Goal: Information Seeking & Learning: Learn about a topic

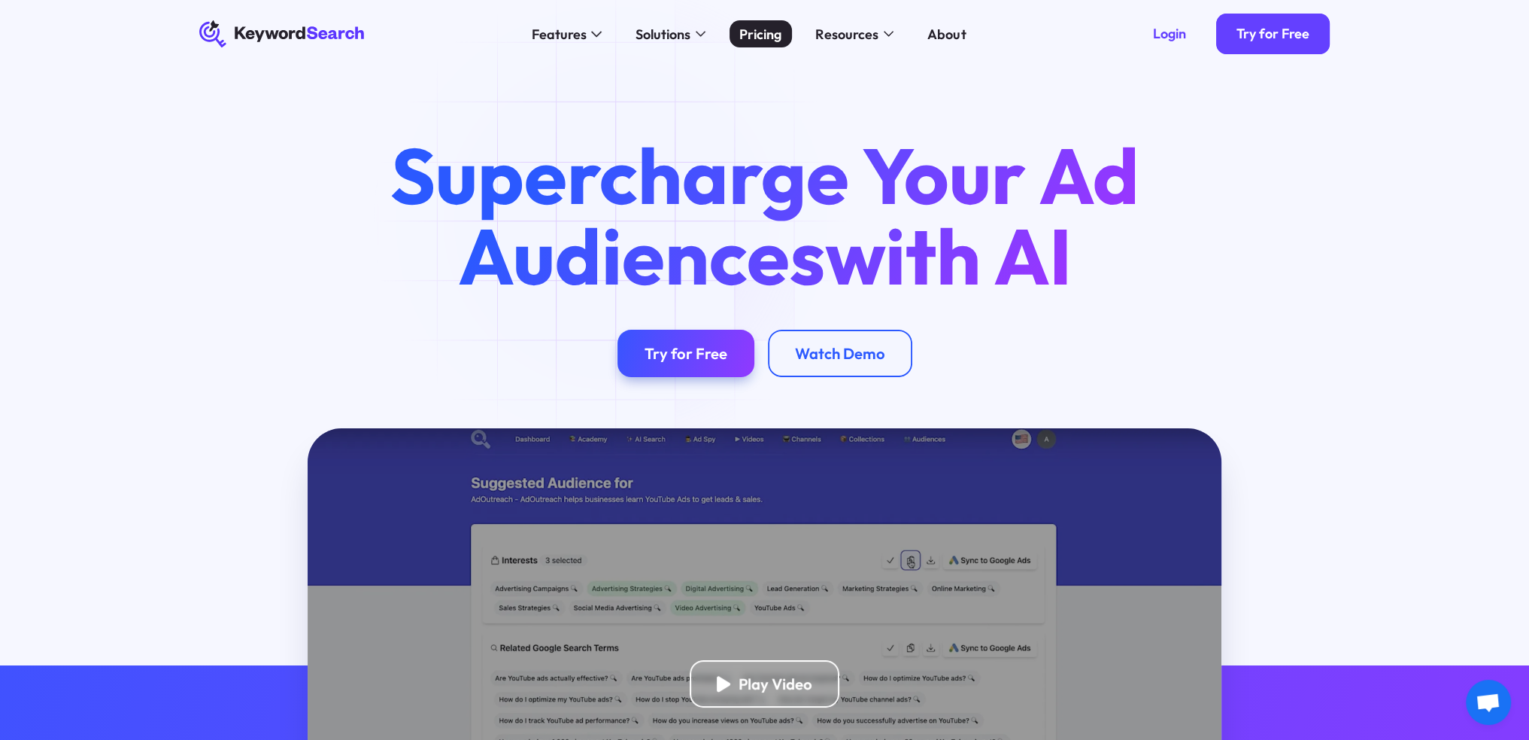
click at [772, 32] on div "Pricing" at bounding box center [761, 34] width 42 height 20
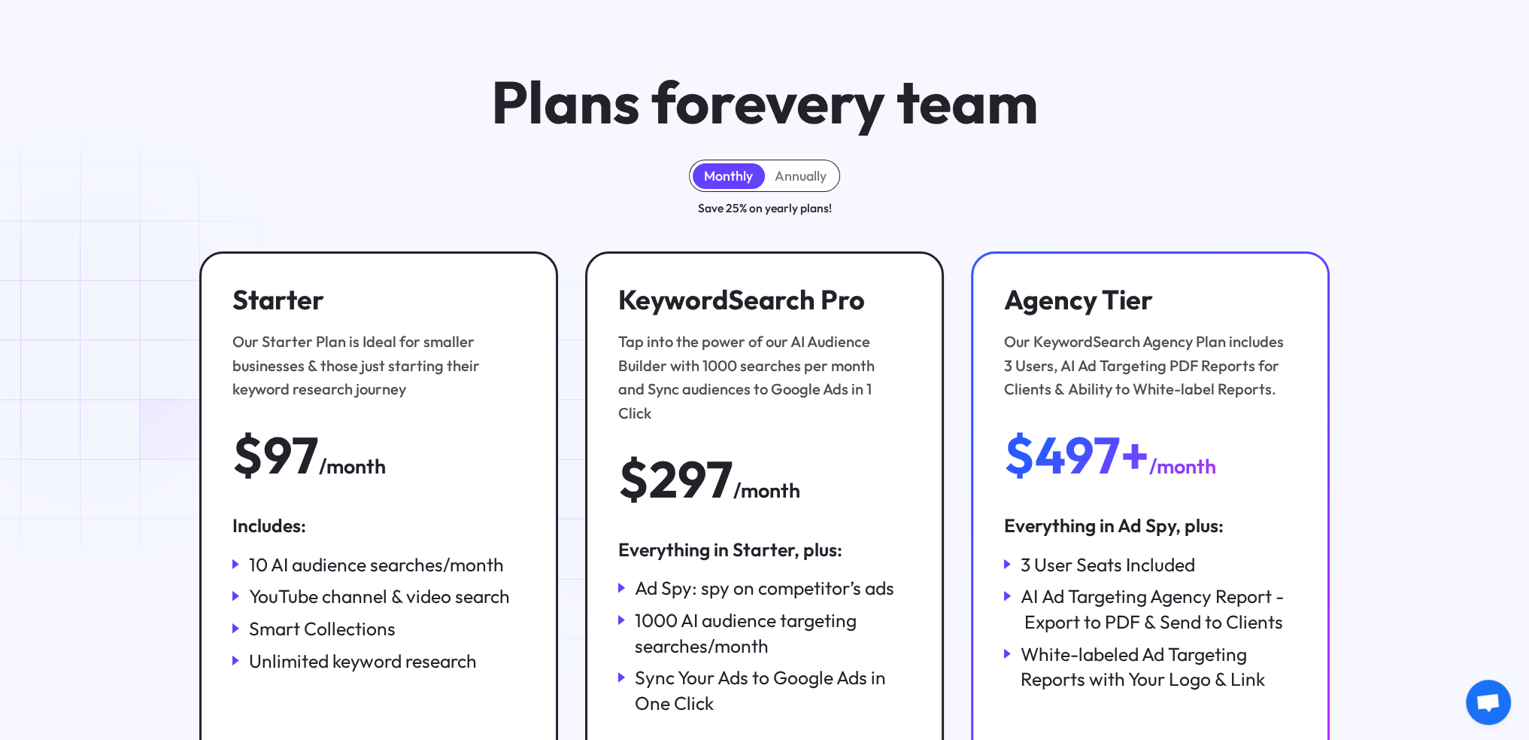
scroll to position [150, 0]
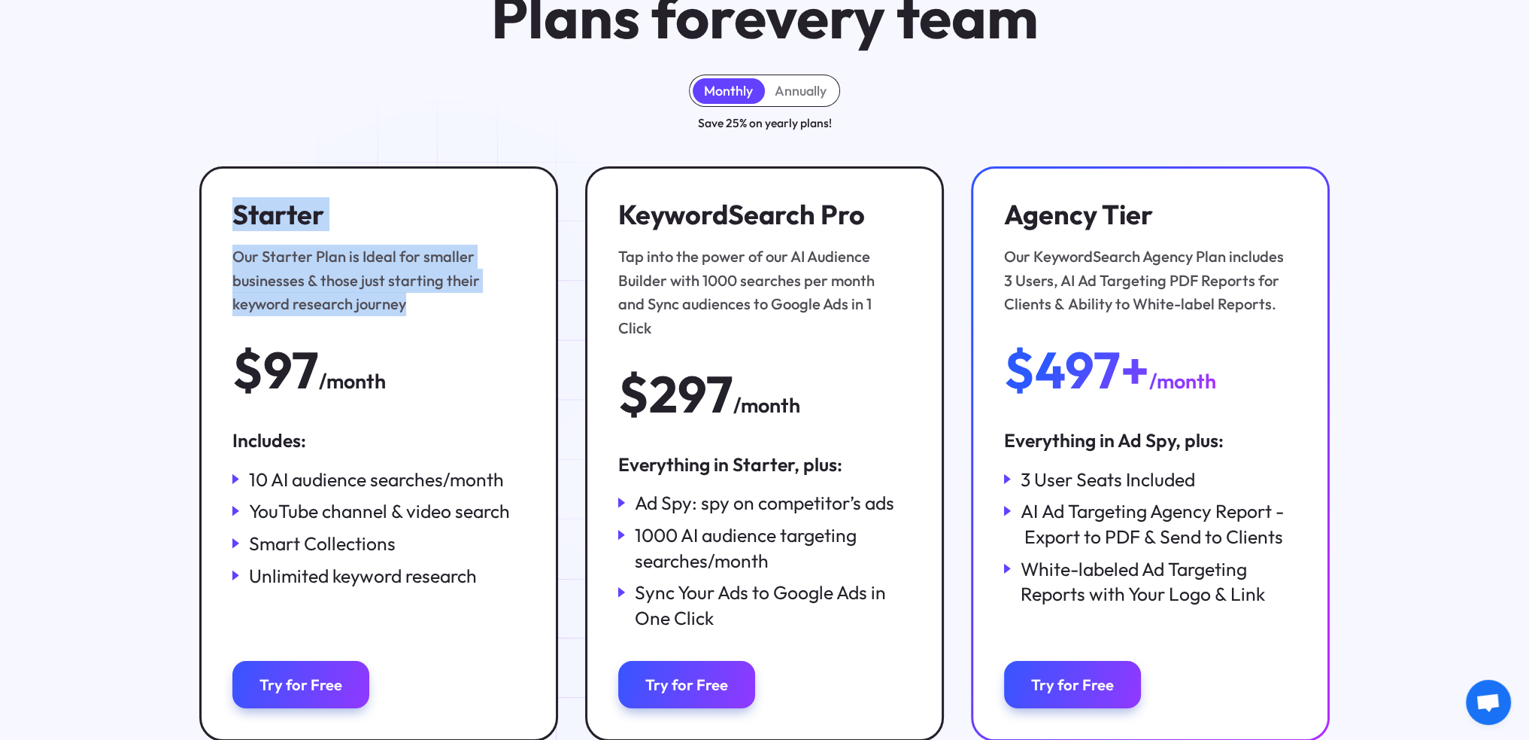
drag, startPoint x: 232, startPoint y: 216, endPoint x: 447, endPoint y: 326, distance: 241.6
click at [447, 326] on div "Starter Our Starter Plan is Ideal for smaller businesses & those just starting …" at bounding box center [378, 298] width 293 height 198
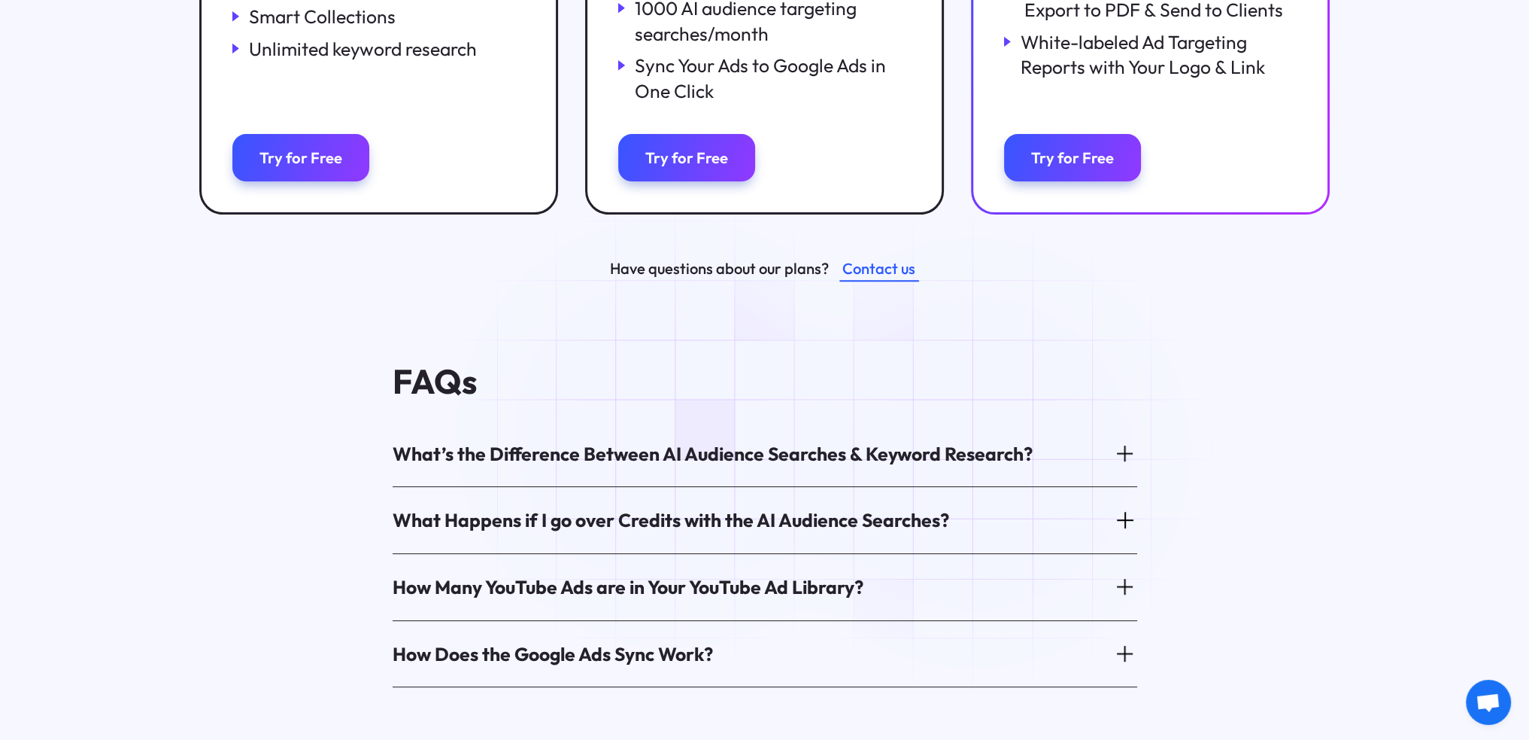
click at [677, 441] on div "What’s the Difference Between AI Audience Searches & Keyword Research?" at bounding box center [713, 454] width 640 height 26
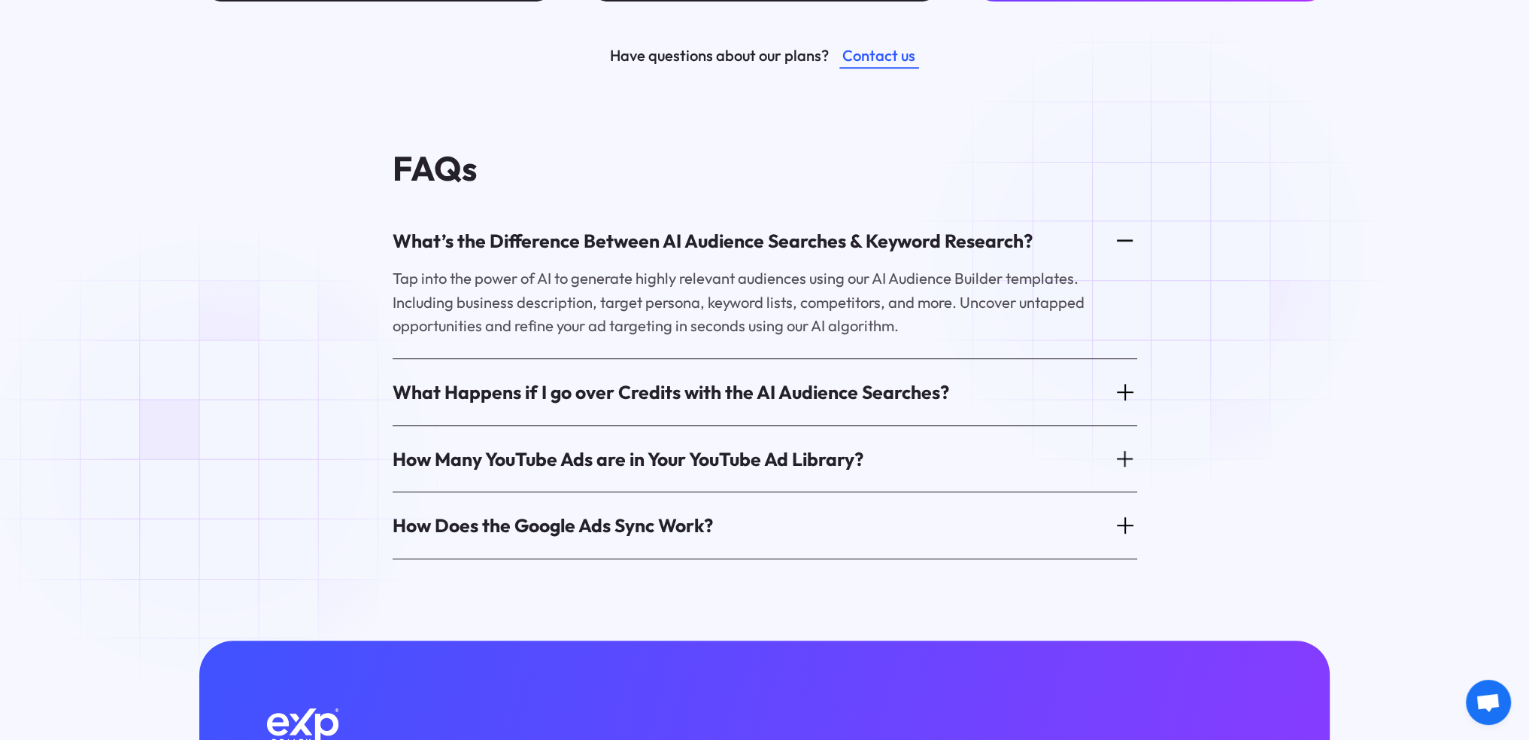
scroll to position [903, 0]
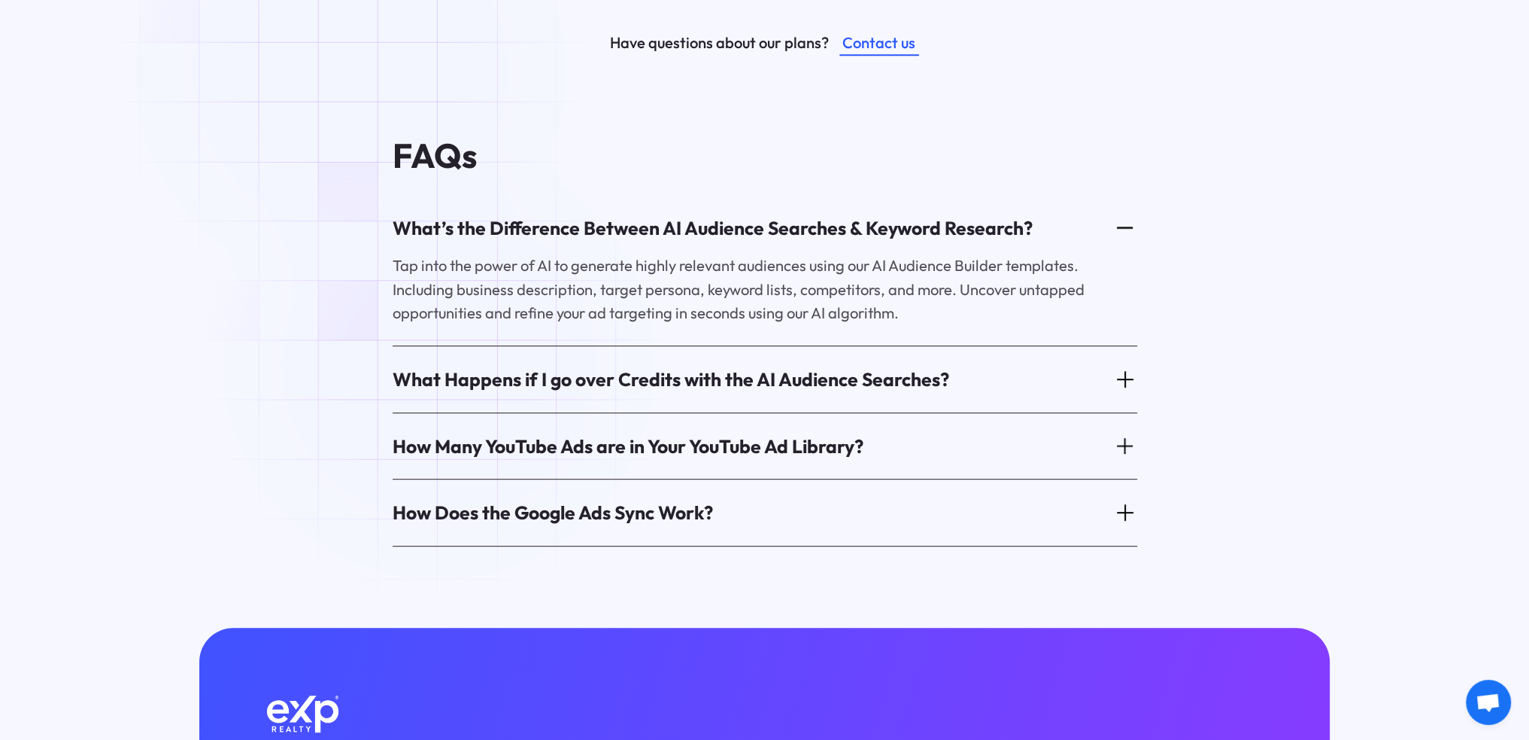
click at [442, 366] on div "What Happens if I go over Credits with the AI Audience Searches?" at bounding box center [671, 379] width 557 height 26
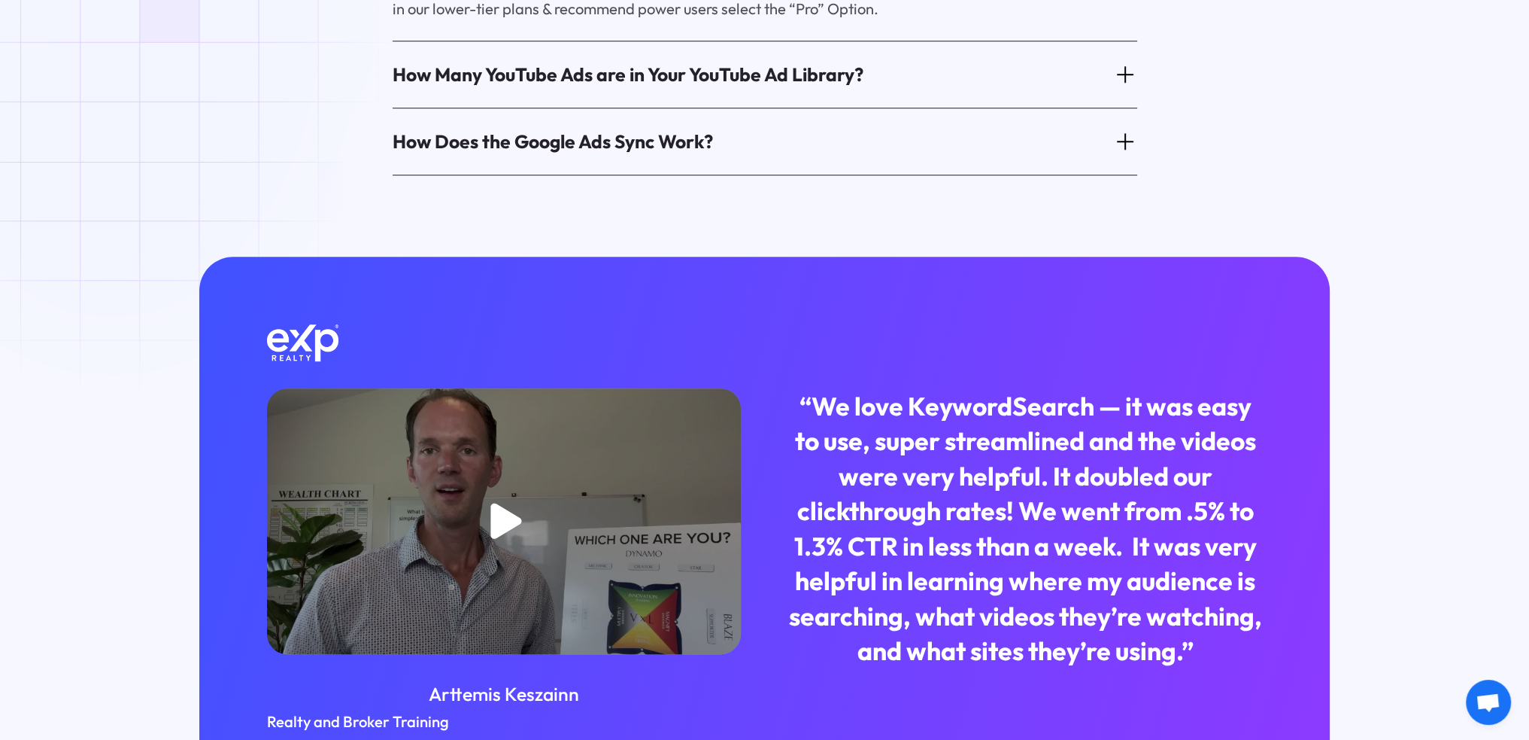
scroll to position [1204, 0]
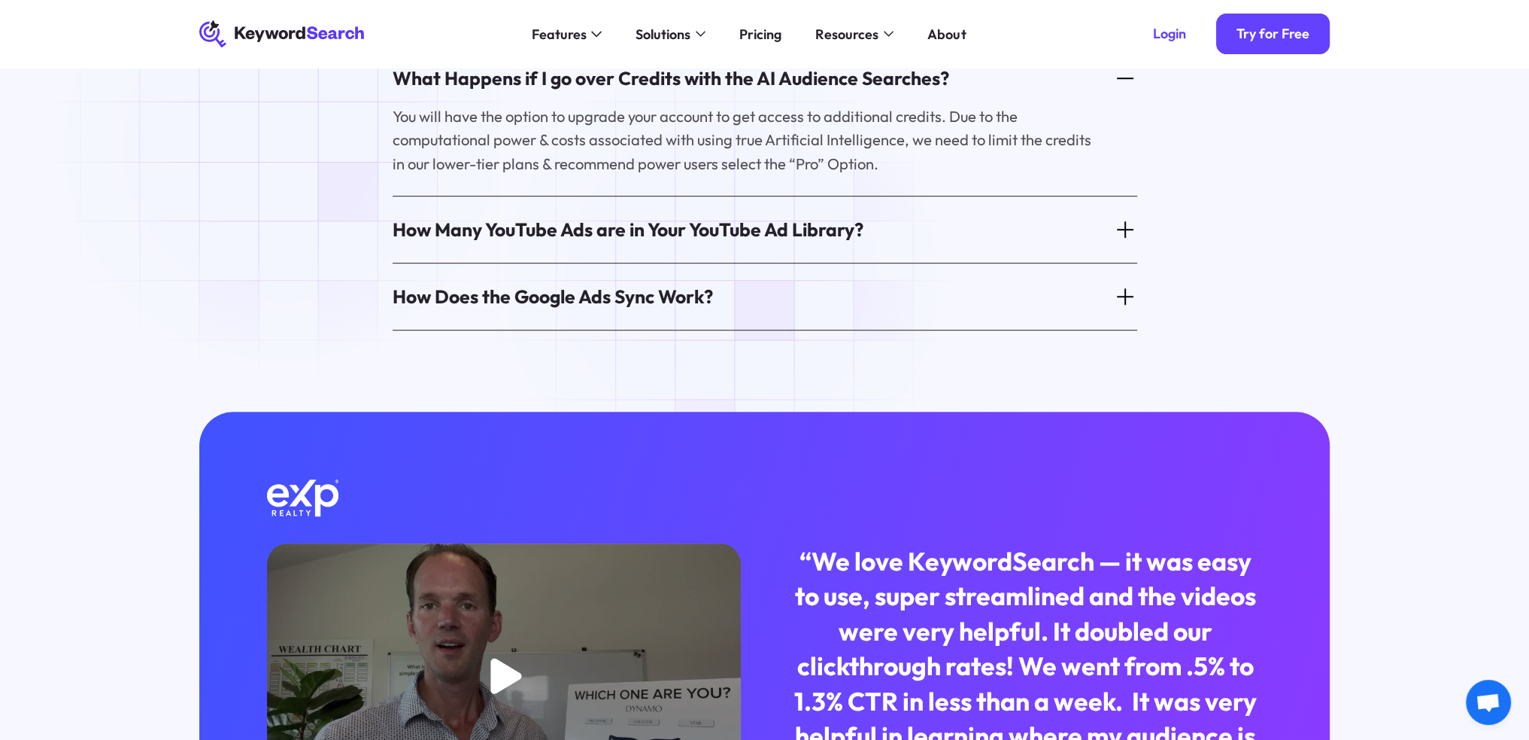
click at [727, 281] on div "How Does the Google Ads Sync Work?" at bounding box center [765, 296] width 745 height 53
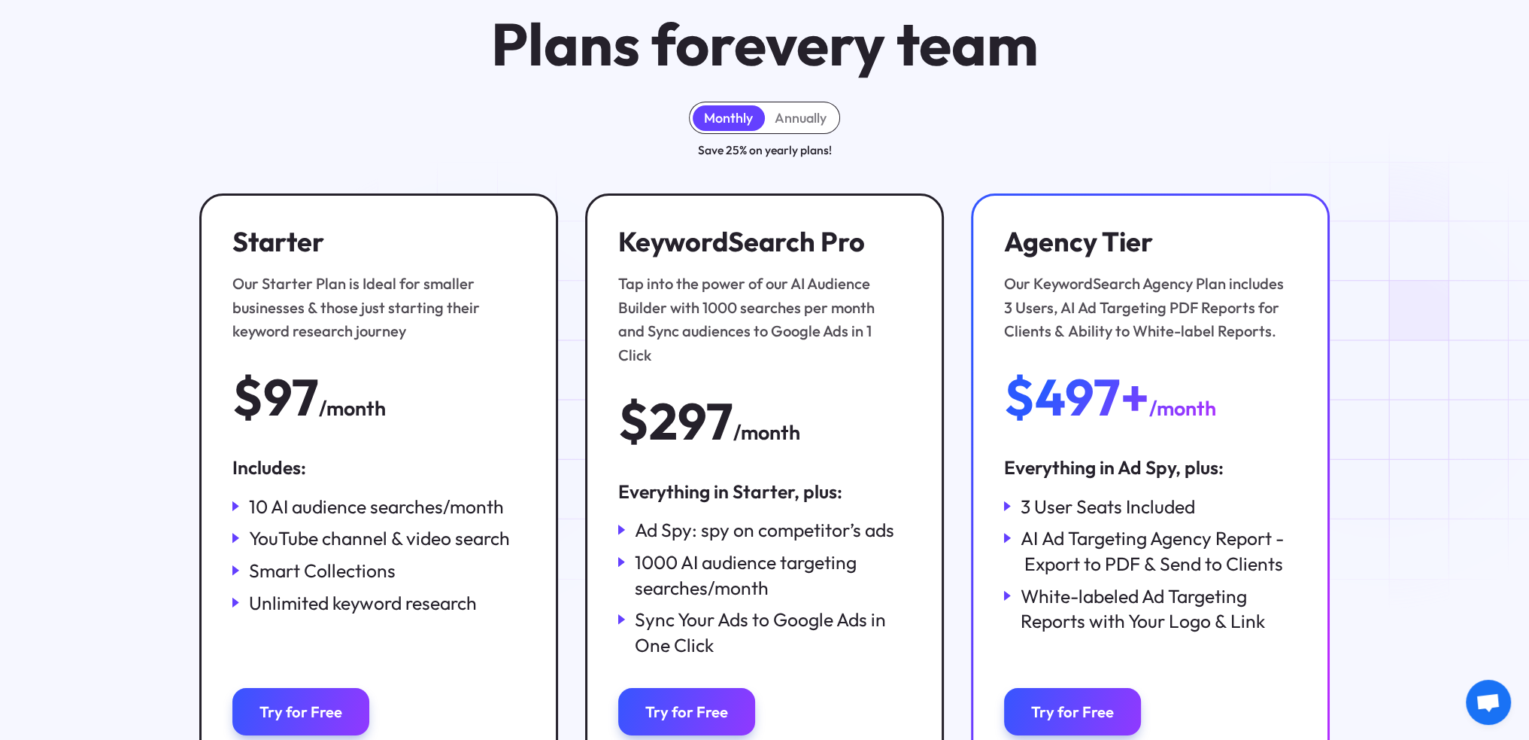
scroll to position [150, 0]
